Goal: Complete application form: Complete application form

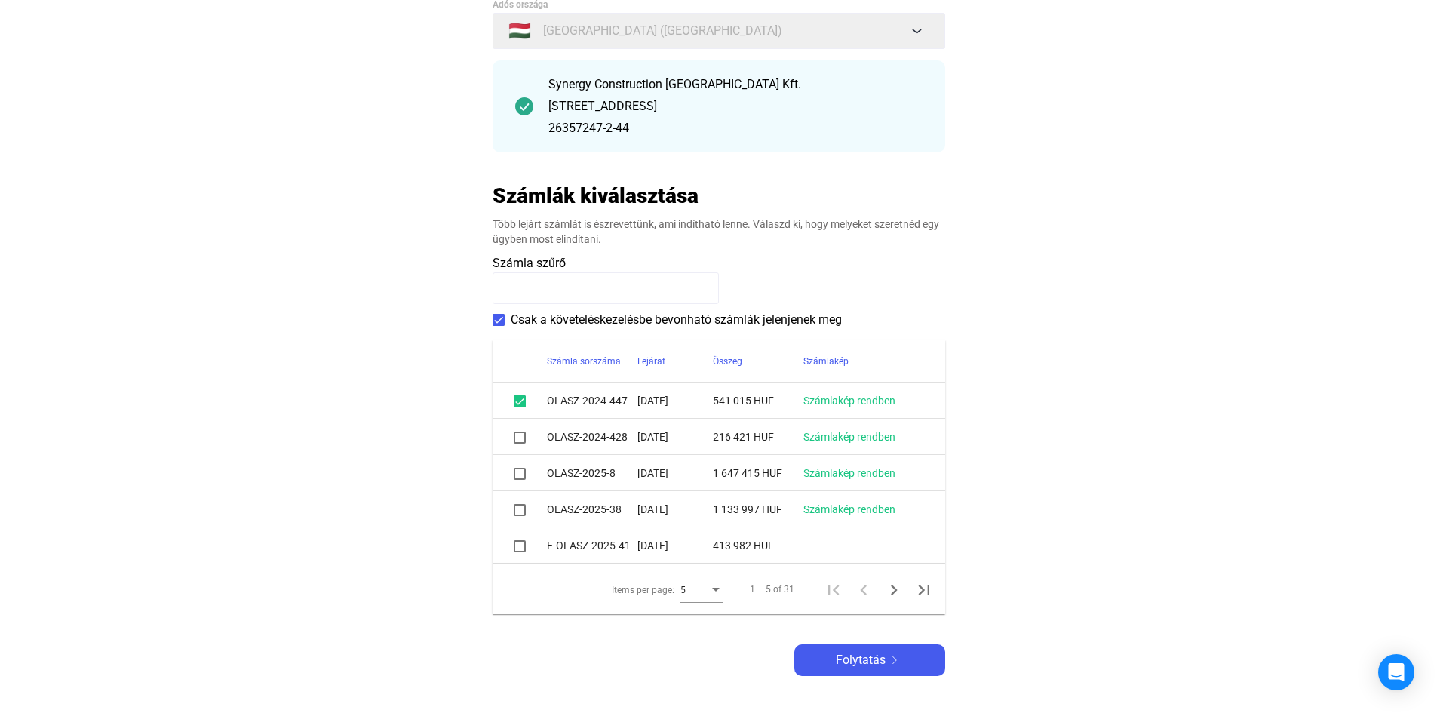
scroll to position [151, 0]
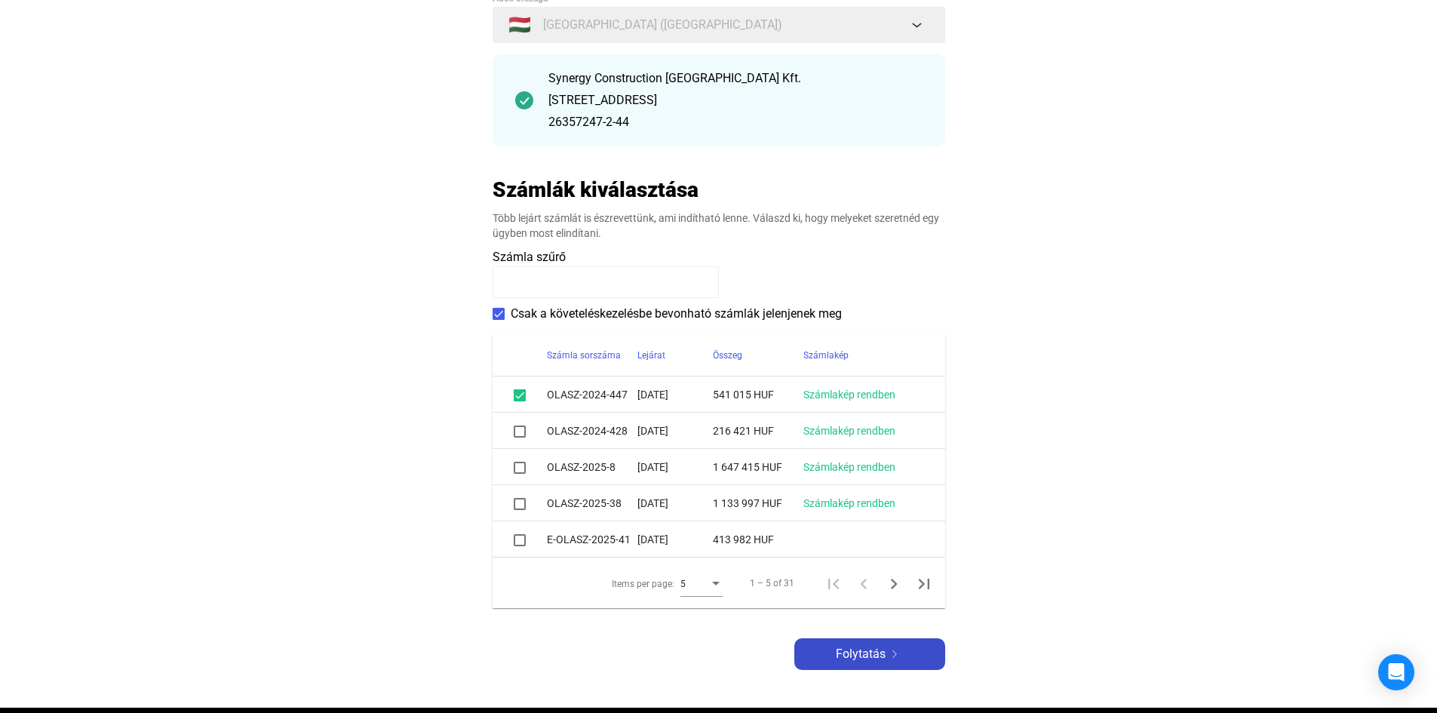
click at [874, 655] on span "Folytatás" at bounding box center [861, 654] width 50 height 18
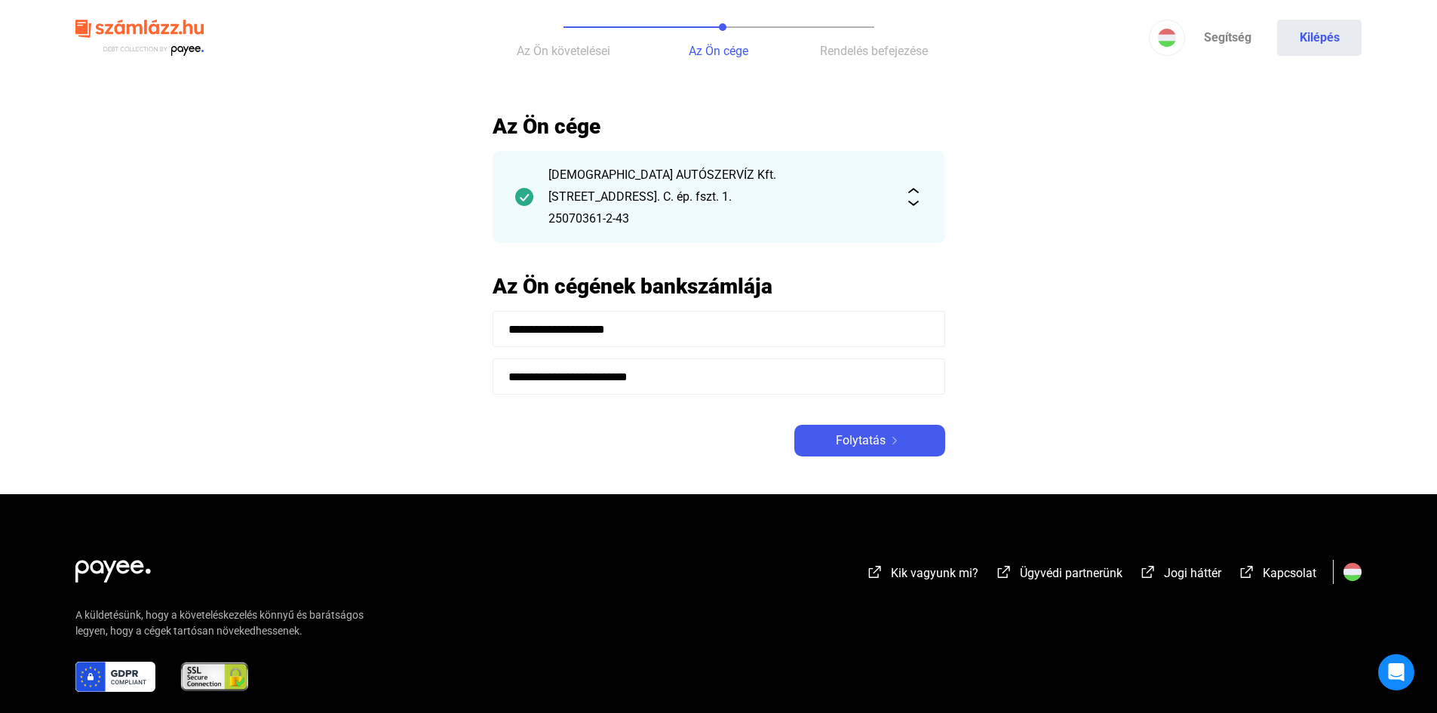
click at [881, 443] on span "Folytatás" at bounding box center [861, 441] width 50 height 18
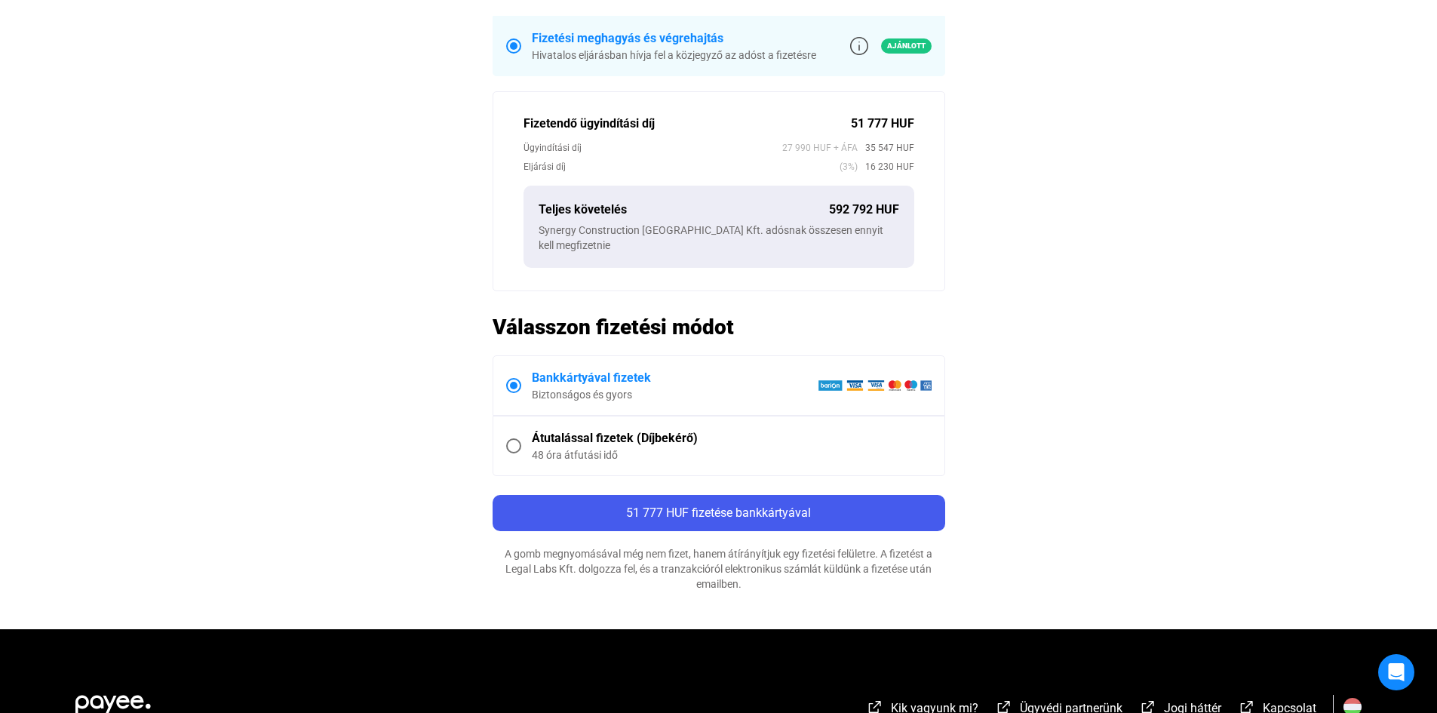
scroll to position [226, 0]
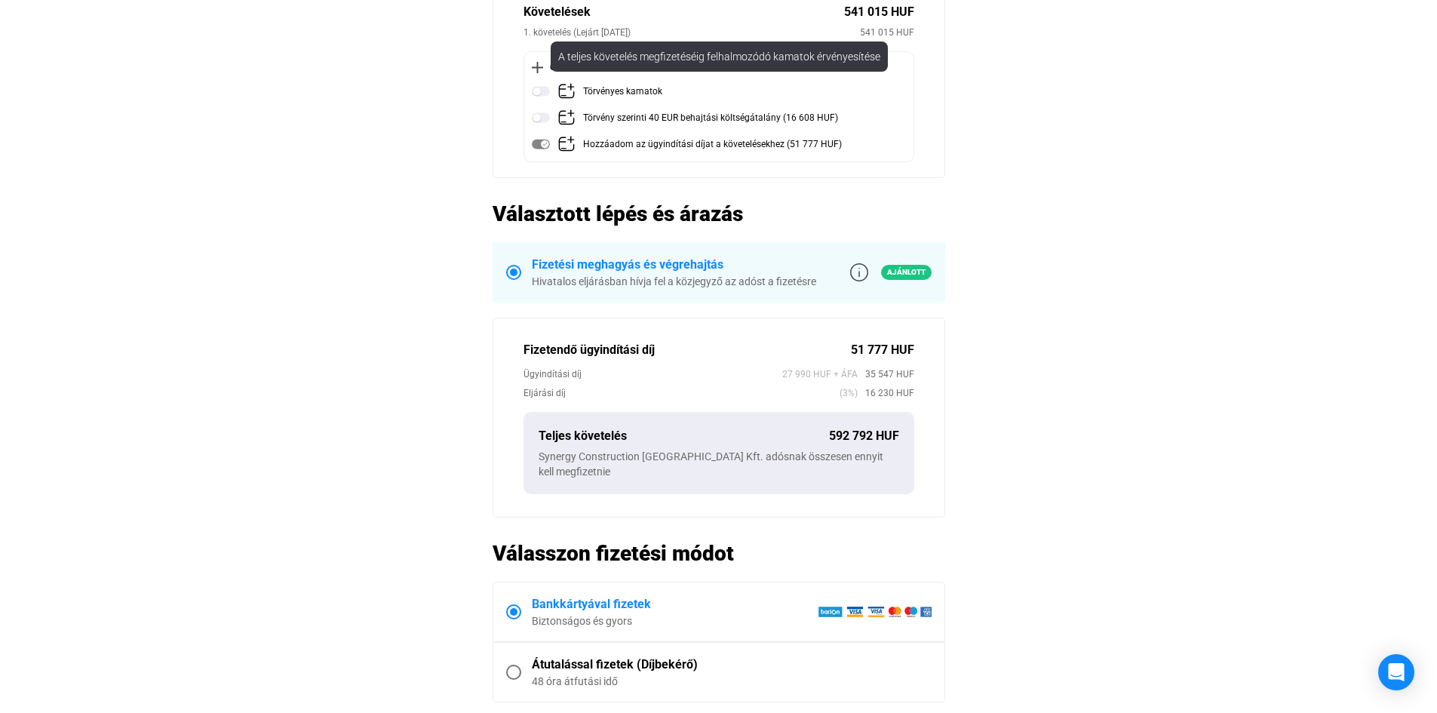
click at [546, 91] on img at bounding box center [541, 91] width 18 height 18
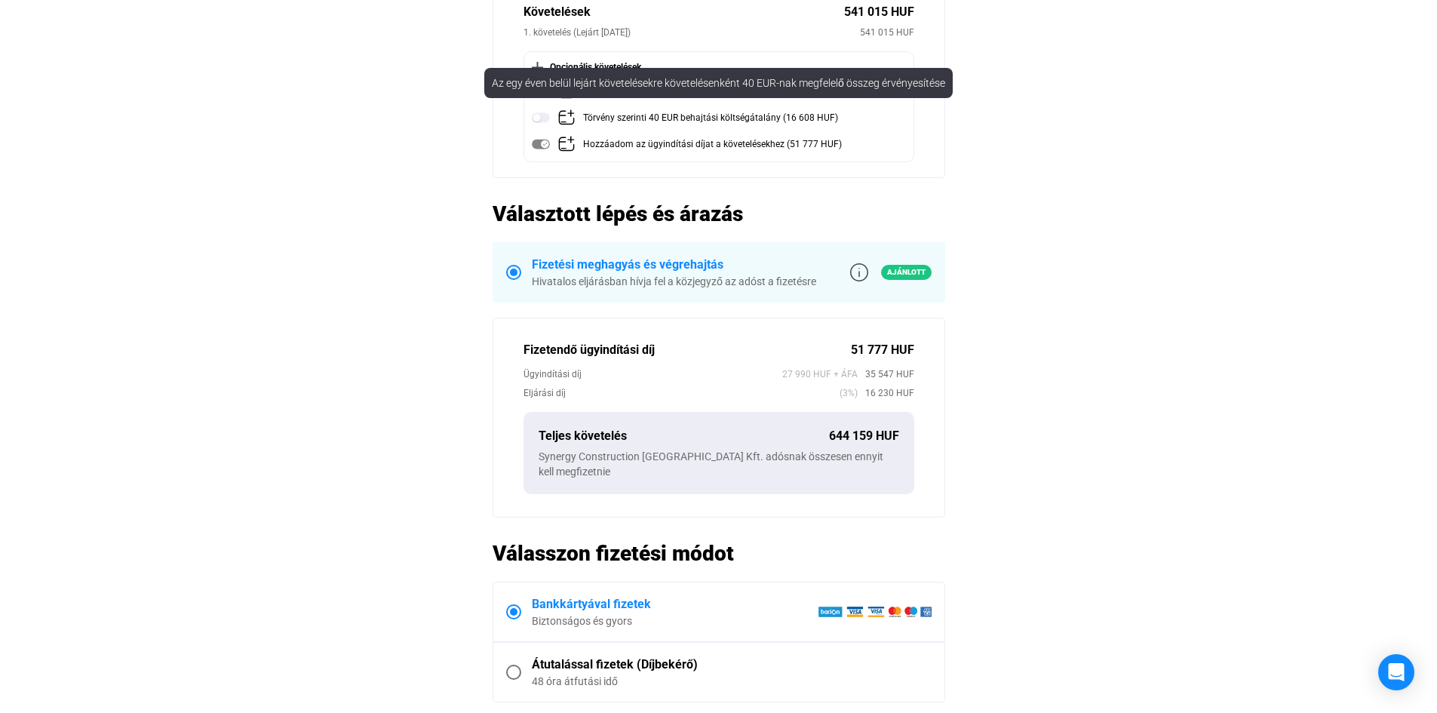
click at [545, 118] on img at bounding box center [541, 118] width 18 height 18
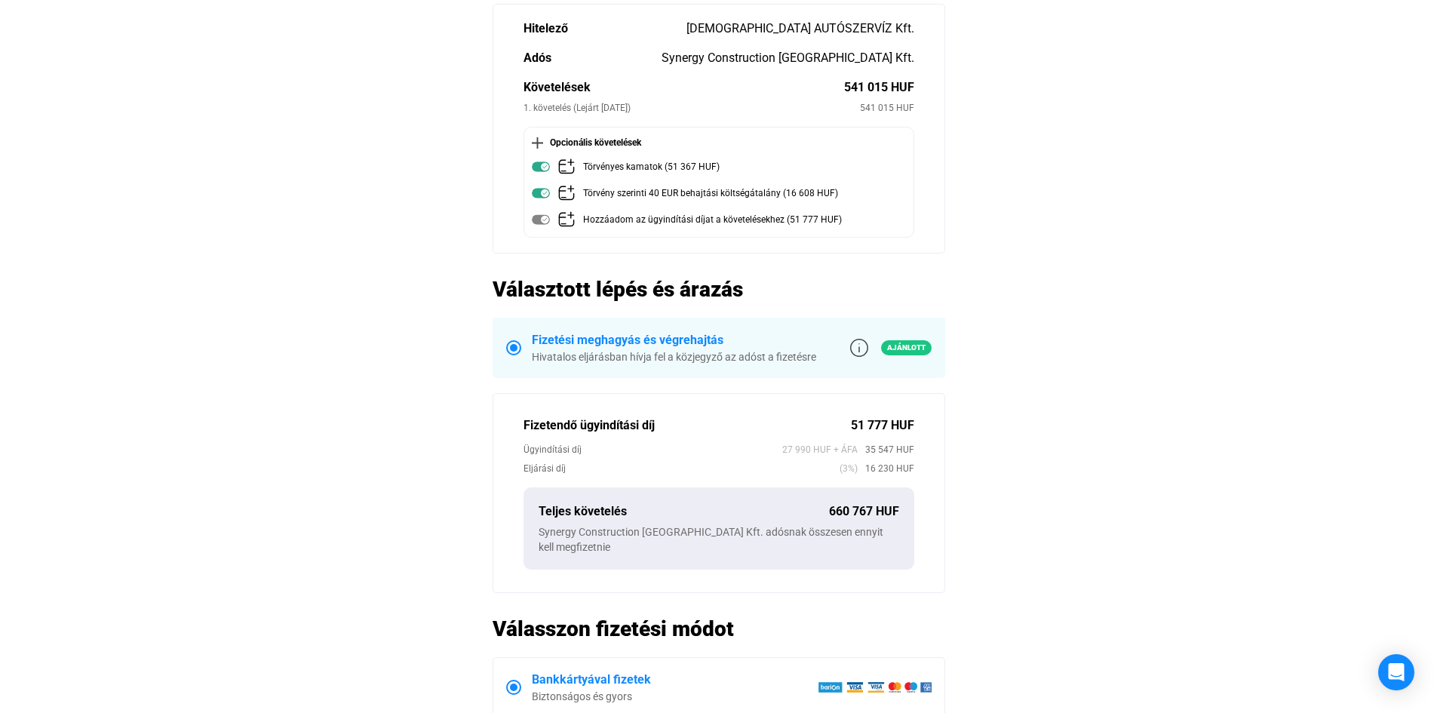
scroll to position [75, 0]
